Goal: Task Accomplishment & Management: Manage account settings

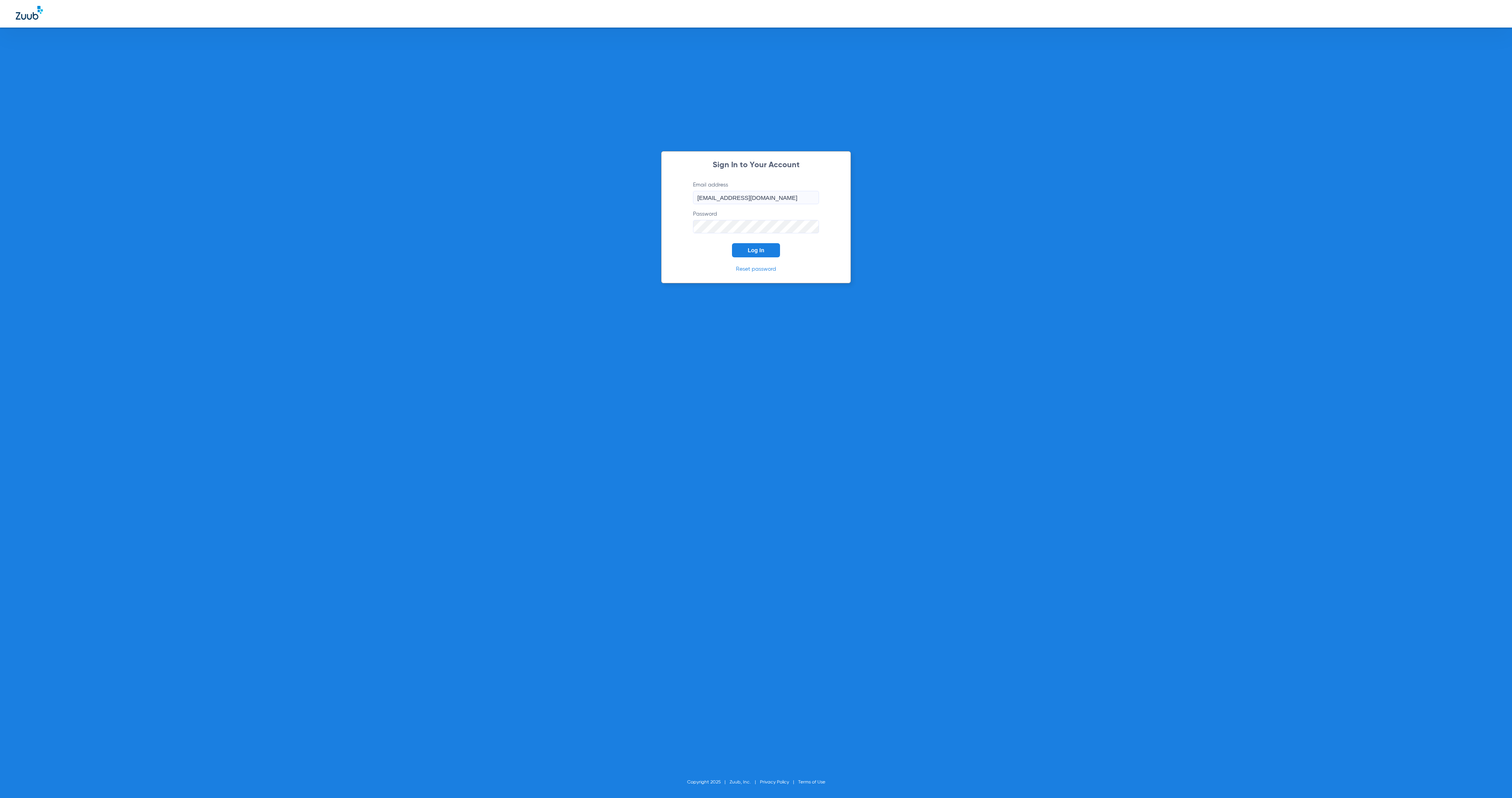
click at [754, 253] on span "Log In" at bounding box center [756, 250] width 16 height 6
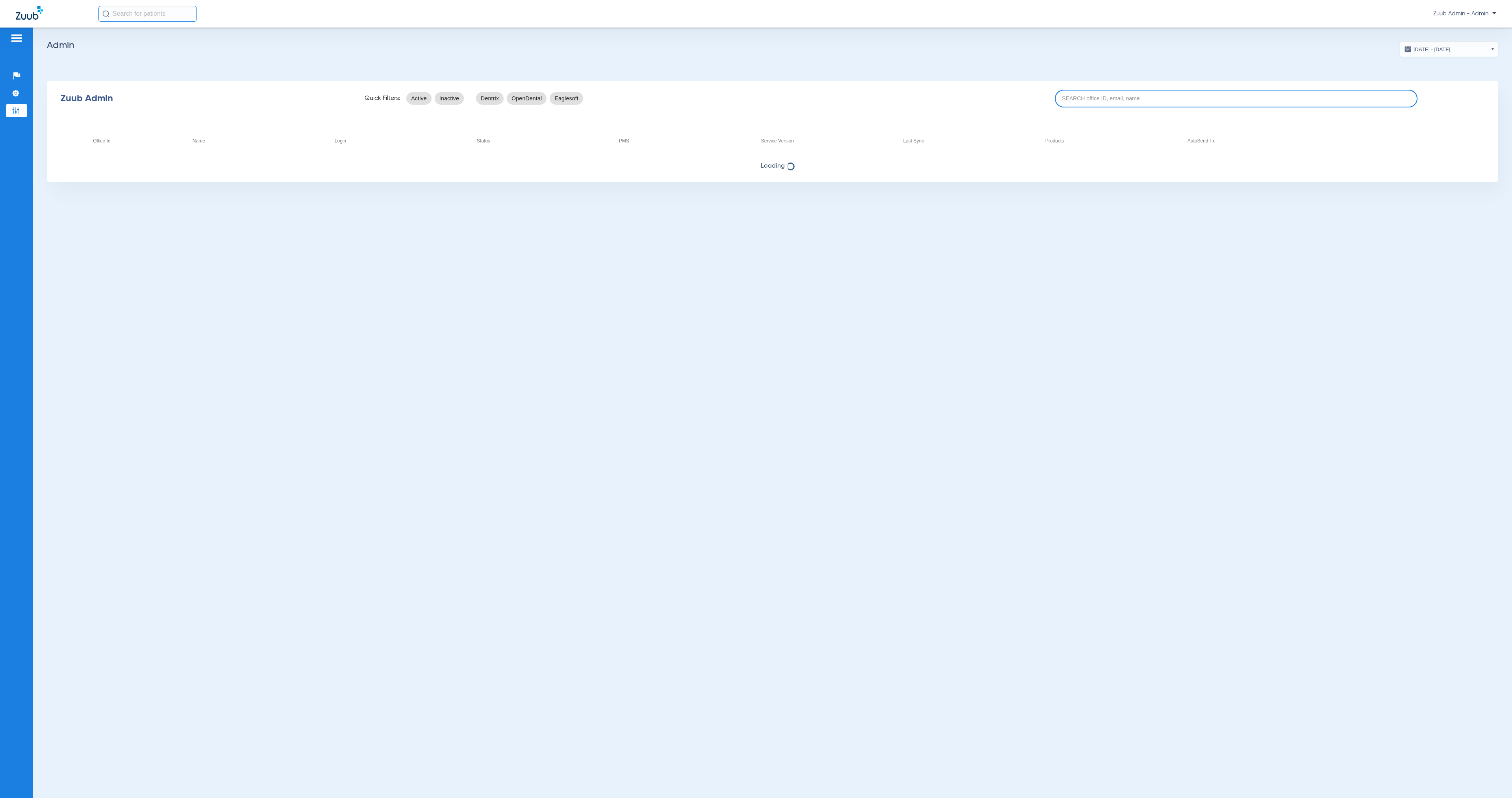
click at [1100, 99] on input at bounding box center [1236, 99] width 363 height 18
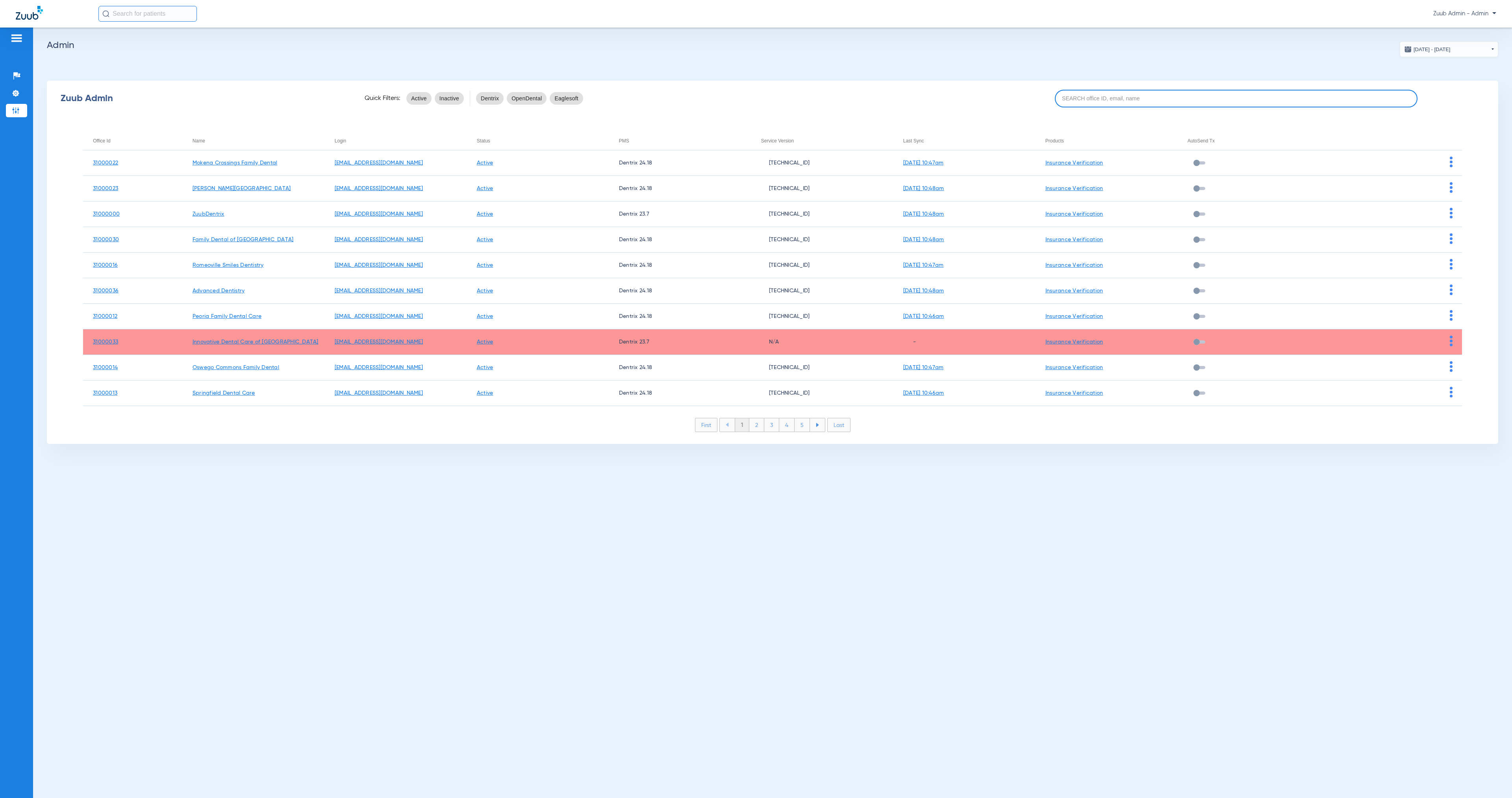
paste input "31000035"
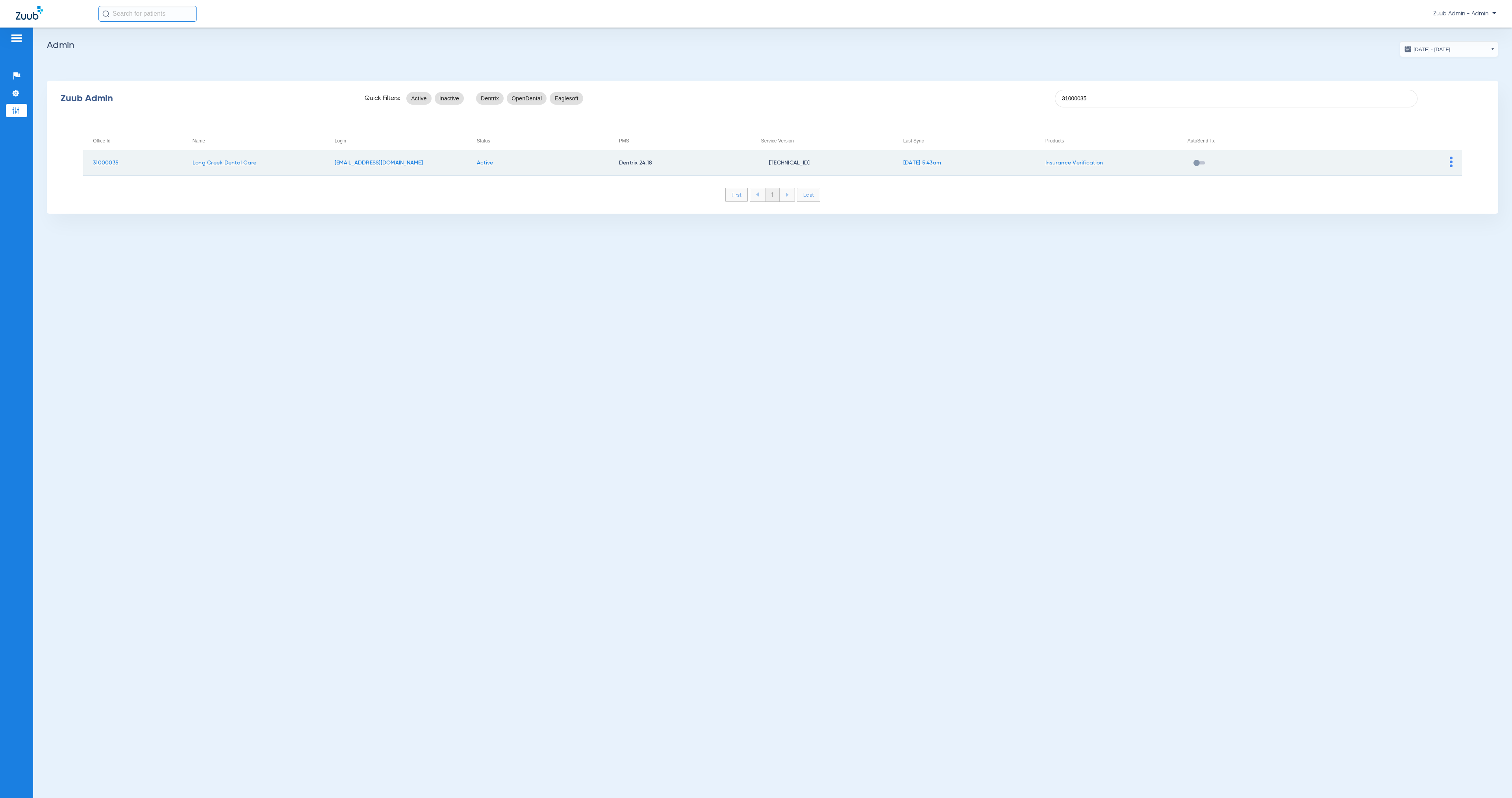
type input "31000035"
click at [1450, 161] on img at bounding box center [1451, 162] width 3 height 11
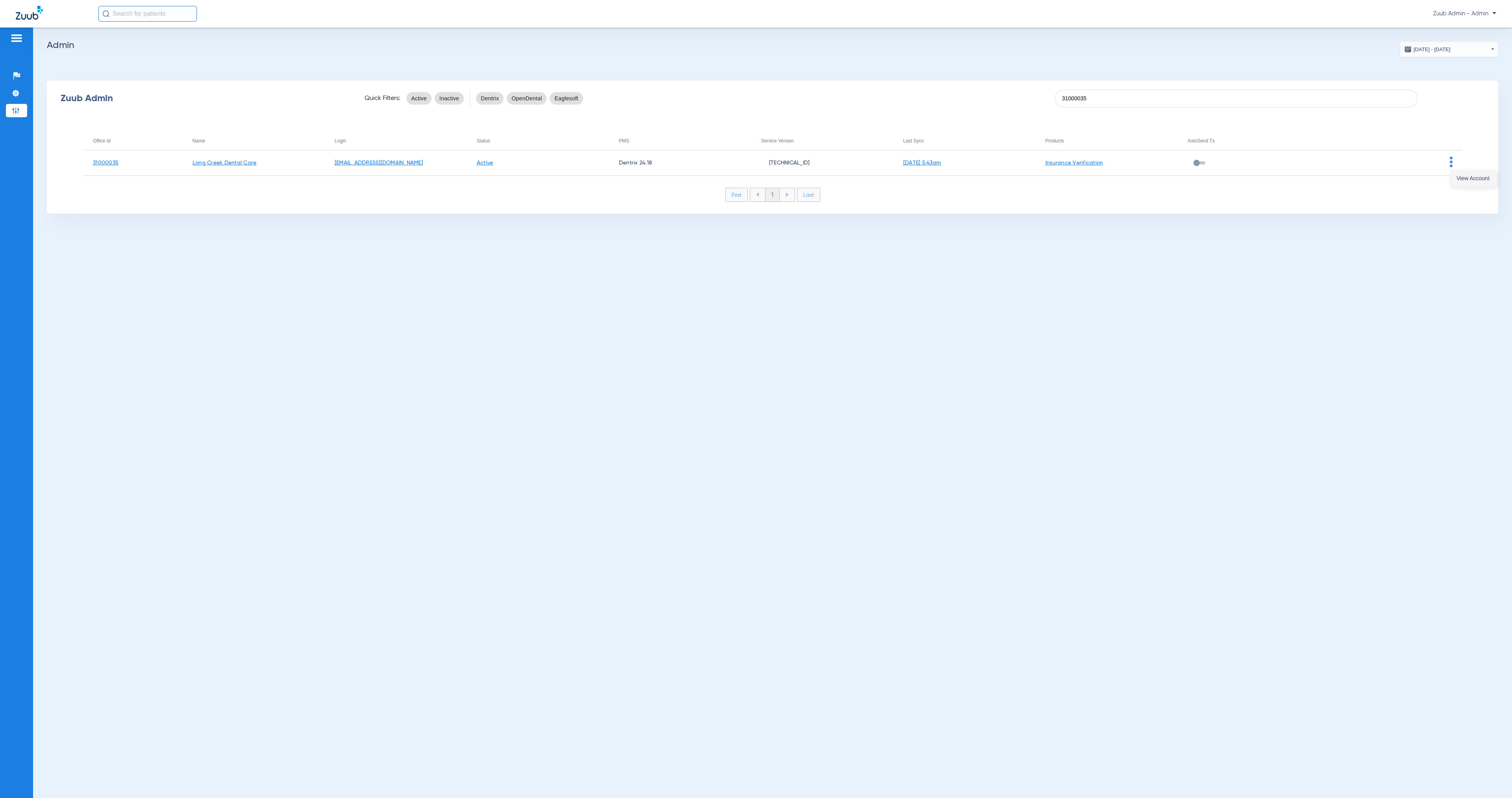
click at [1457, 176] on span "View Account" at bounding box center [1473, 178] width 33 height 5
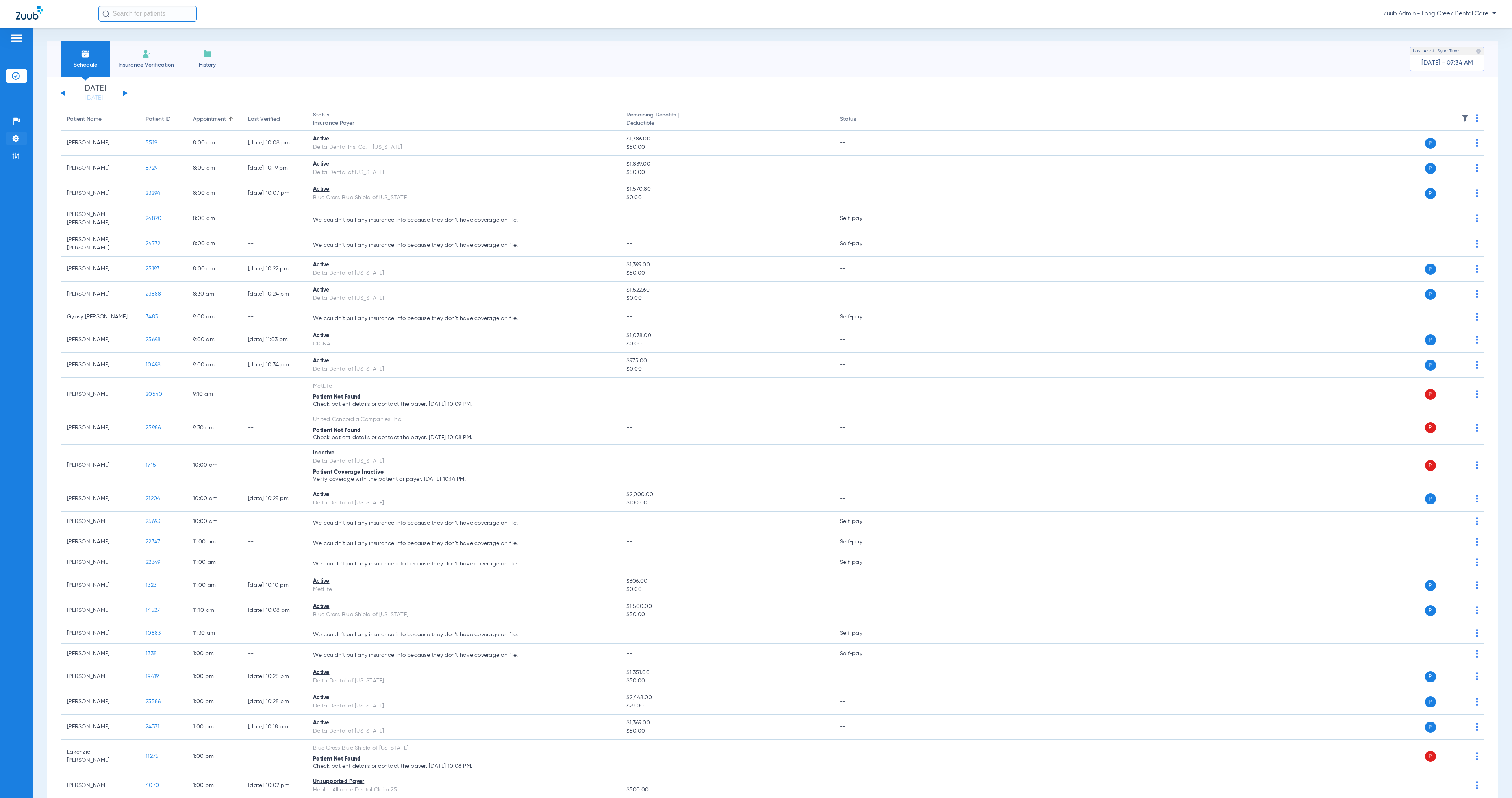
click at [21, 137] on li "Settings" at bounding box center [16, 138] width 21 height 13
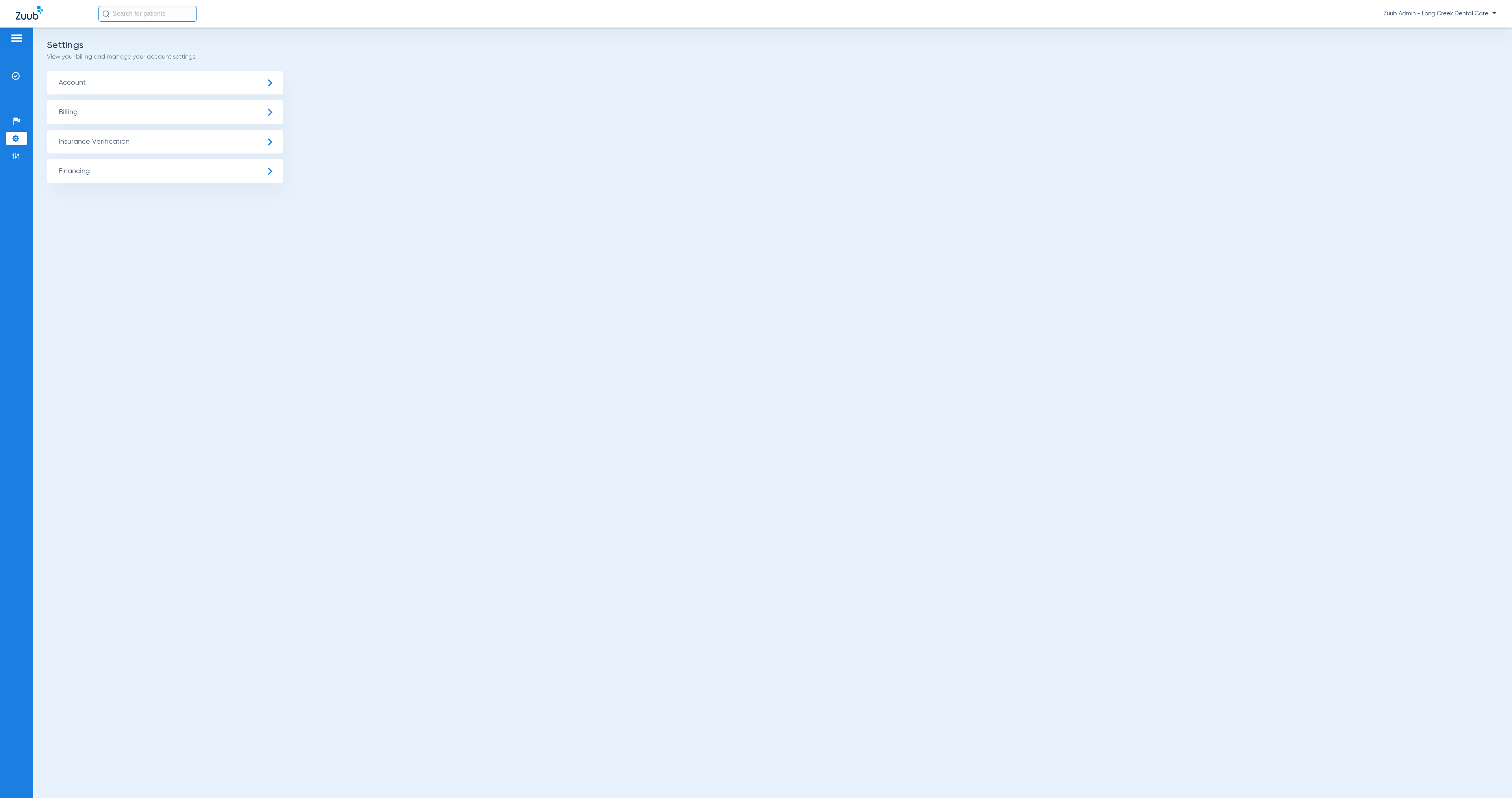
click at [139, 140] on span "Insurance Verification" at bounding box center [165, 141] width 236 height 23
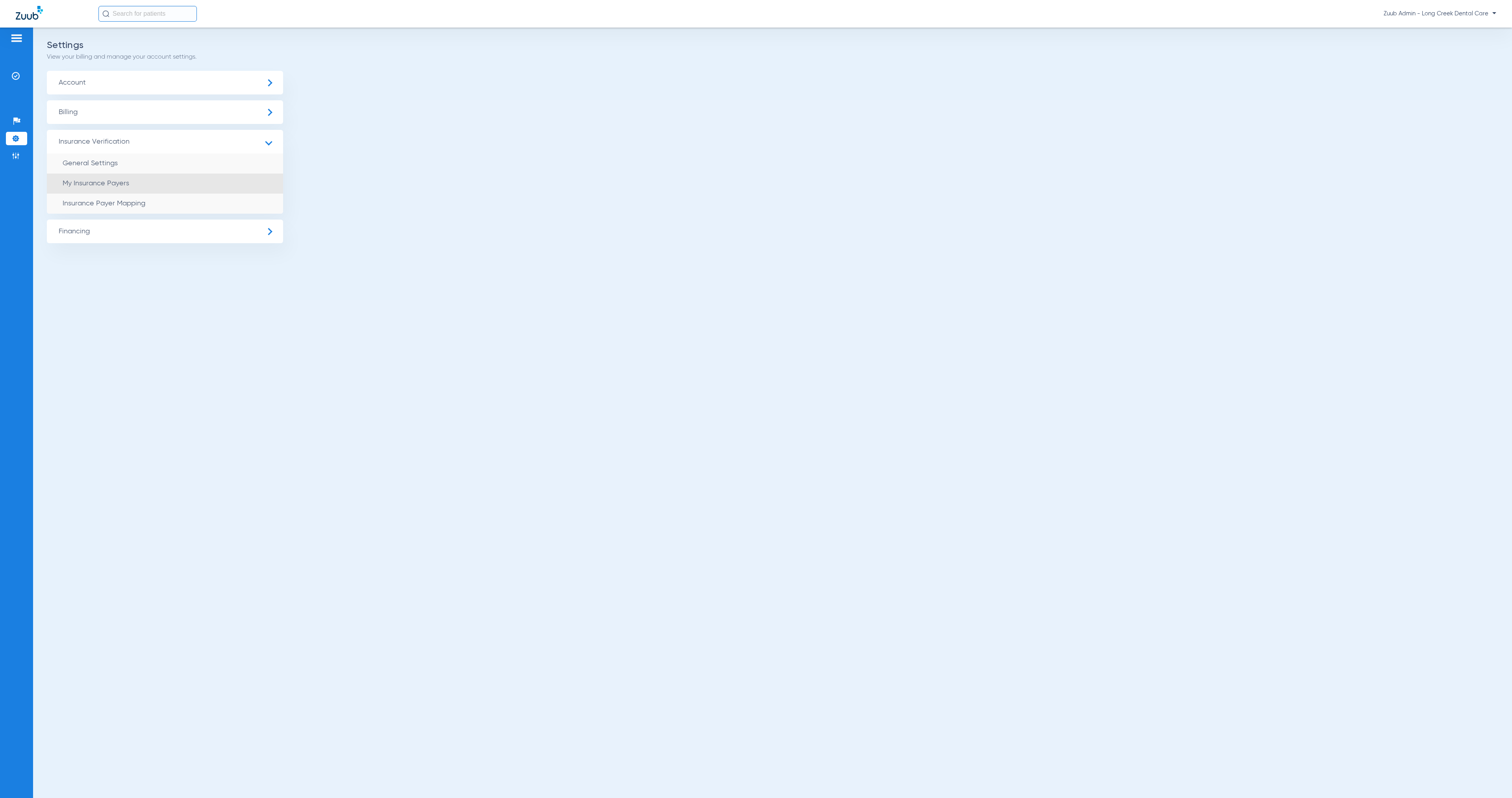
click at [176, 178] on li "My Insurance Payers" at bounding box center [165, 184] width 236 height 20
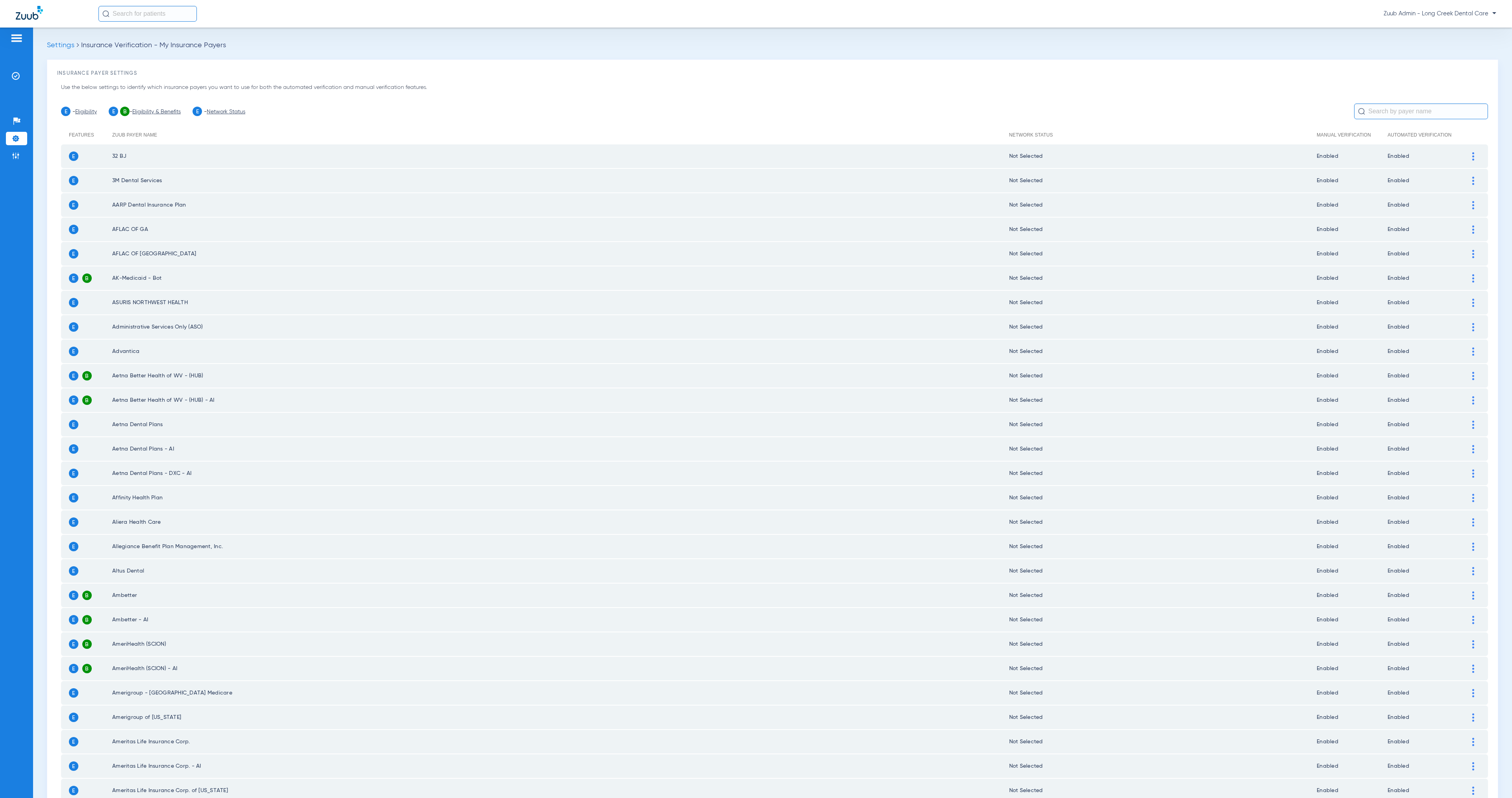
click at [227, 110] on link "Network Status" at bounding box center [226, 111] width 39 height 5
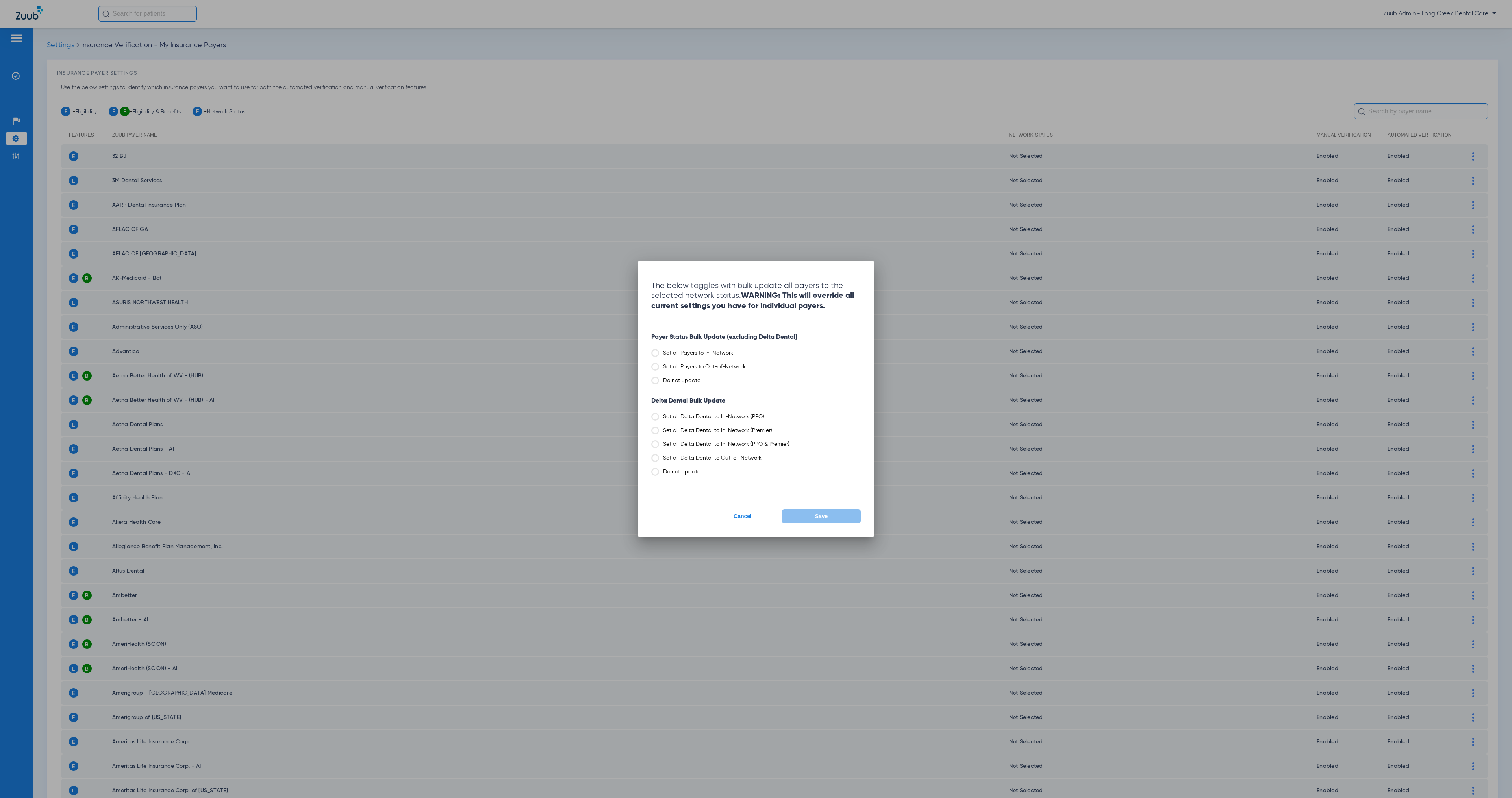
click at [724, 364] on label "Set all Payers to Out-of-Network" at bounding box center [756, 367] width 210 height 8
click at [748, 364] on input "Set all Payers to Out-of-Network" at bounding box center [748, 364] width 0 height 0
click at [832, 516] on button "Save" at bounding box center [821, 516] width 79 height 14
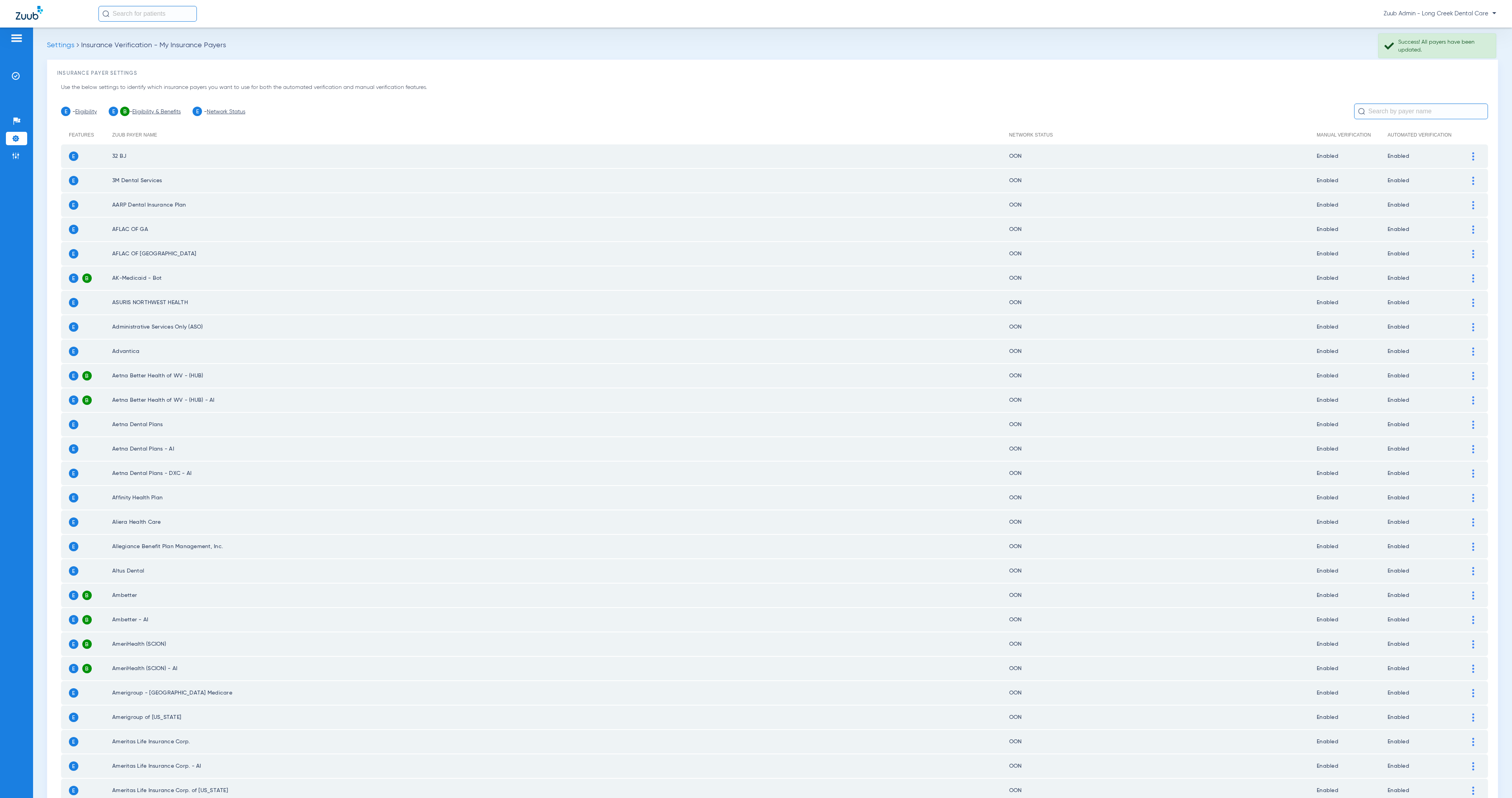
click at [234, 112] on link "Network Status" at bounding box center [226, 111] width 39 height 5
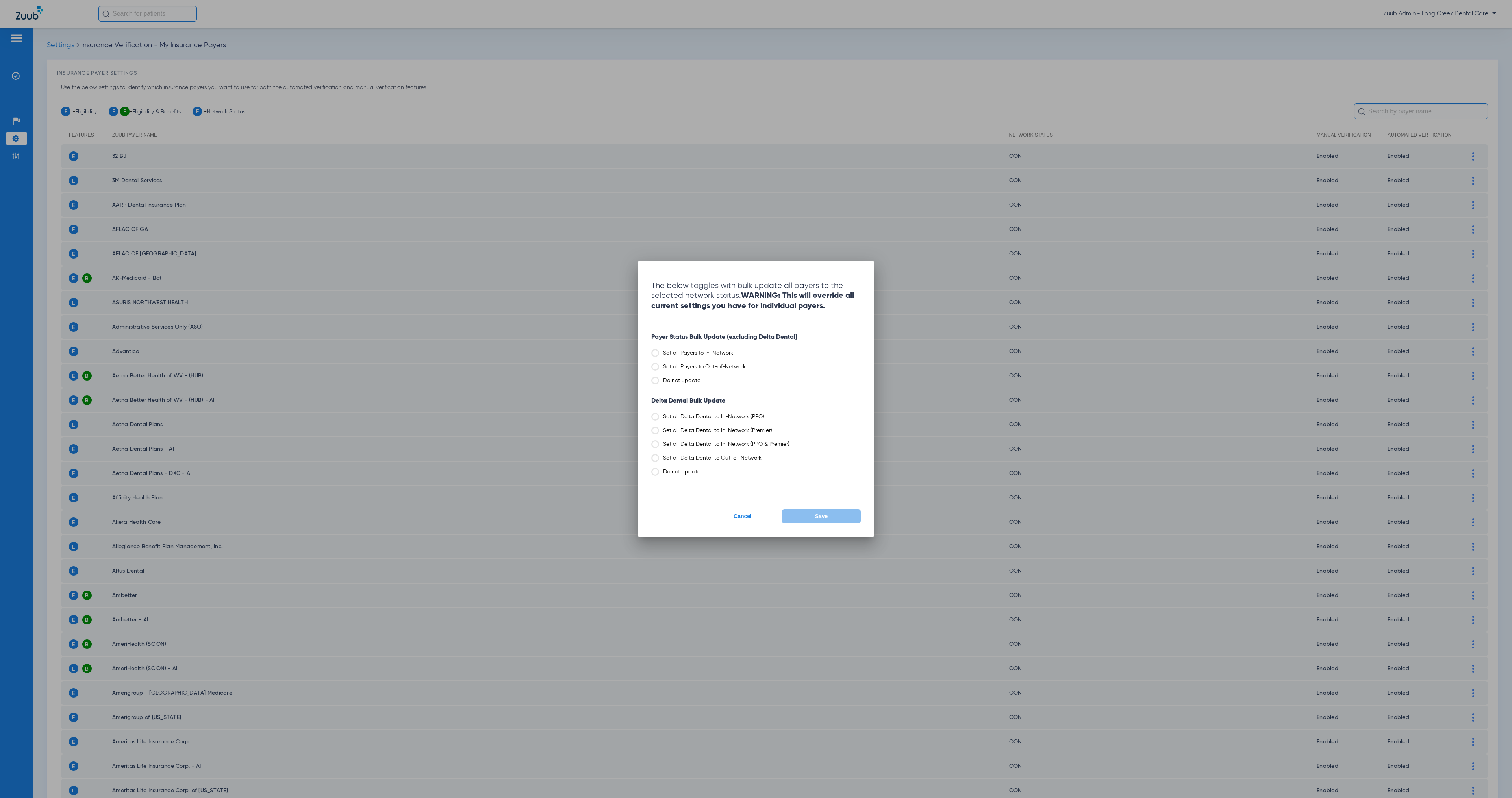
click at [734, 458] on label "Set all Delta Dental to Out-of-Network" at bounding box center [756, 458] width 210 height 8
click at [764, 455] on input "Set all Delta Dental to Out-of-Network" at bounding box center [764, 455] width 0 height 0
click at [814, 518] on button "Save" at bounding box center [821, 516] width 79 height 14
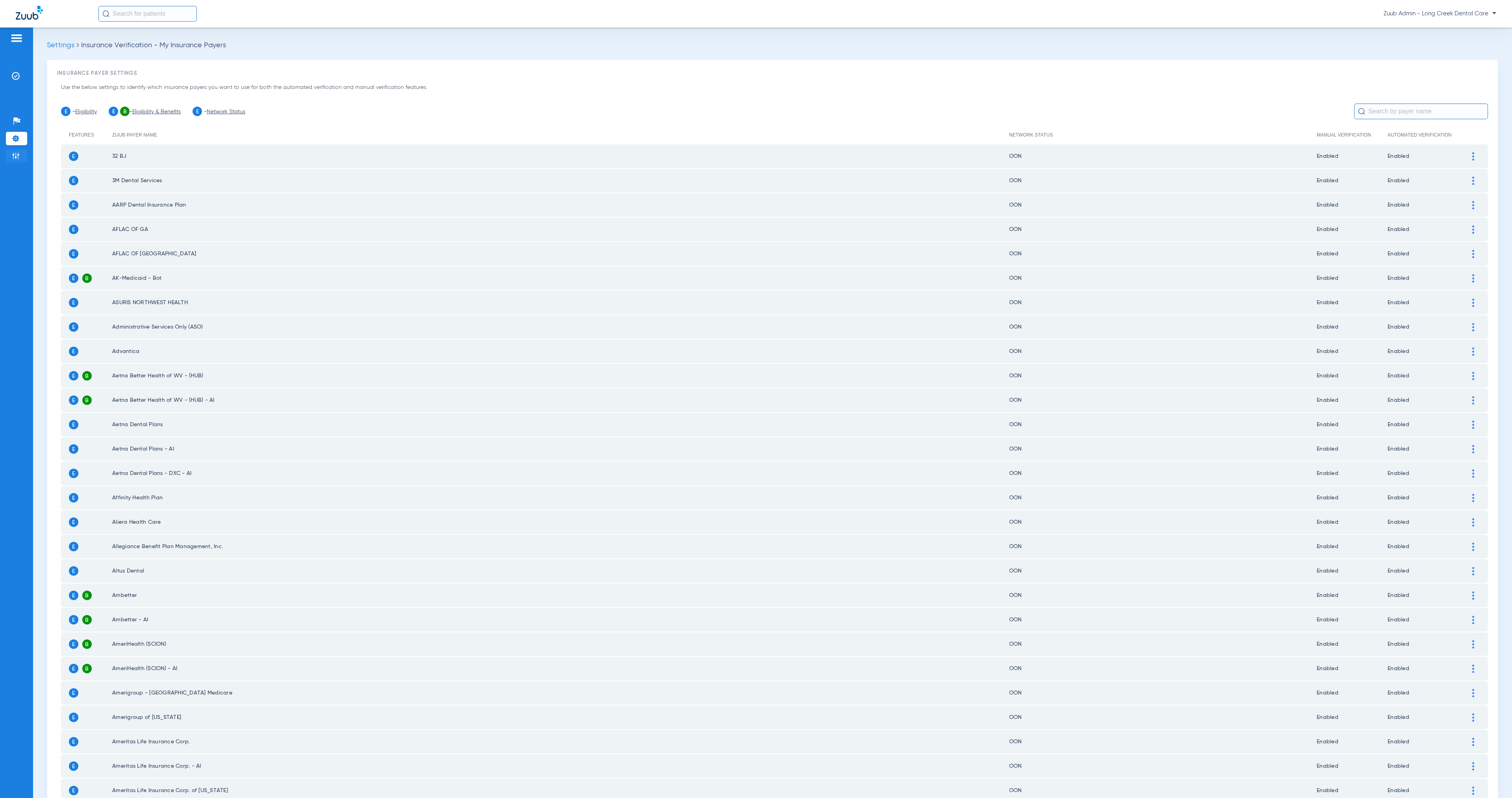
click at [18, 155] on img at bounding box center [15, 155] width 8 height 8
